Goal: Check status: Check status

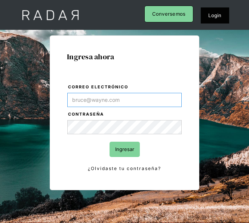
type input "[DOMAIN_NAME][EMAIL_ADDRESS][PERSON_NAME][DOMAIN_NAME]"
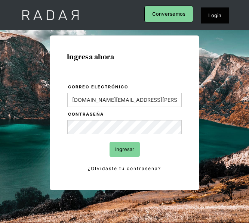
click at [118, 151] on input "Ingresar" at bounding box center [124, 149] width 30 height 15
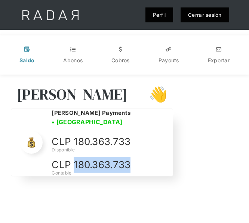
drag, startPoint x: 74, startPoint y: 162, endPoint x: 132, endPoint y: 162, distance: 57.9
click at [0, 0] on p "CLP 180.363.733" at bounding box center [0, 0] width 0 height 0
copy p "180.363.733"
